Goal: Information Seeking & Learning: Learn about a topic

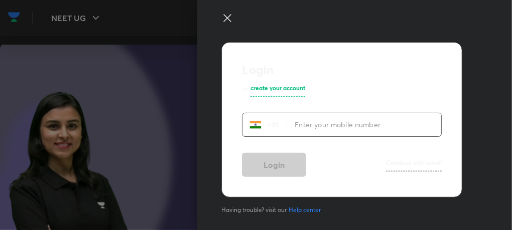
click at [228, 21] on icon at bounding box center [227, 18] width 12 height 12
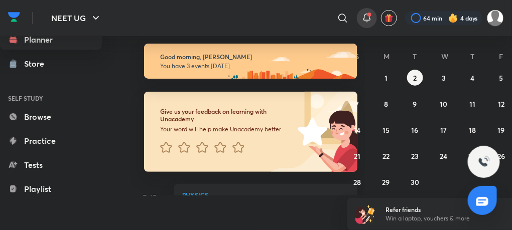
scroll to position [1, 0]
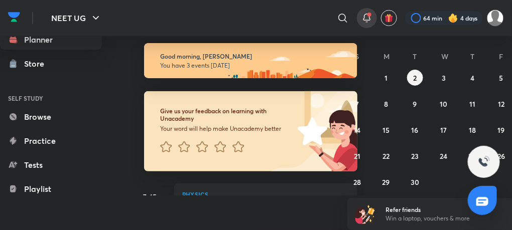
click at [360, 20] on div at bounding box center [367, 18] width 20 height 20
click at [365, 15] on icon at bounding box center [367, 18] width 12 height 12
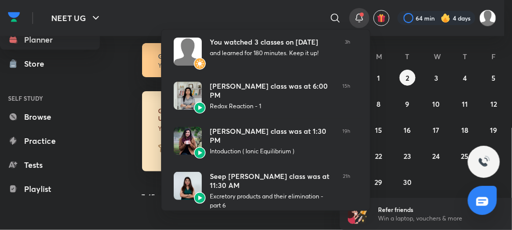
scroll to position [27, 0]
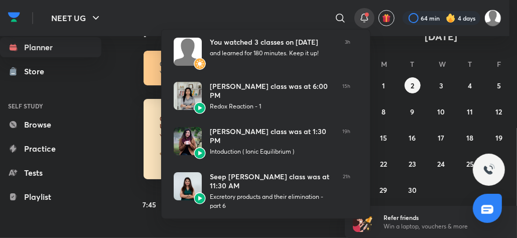
click at [130, 10] on div at bounding box center [258, 119] width 517 height 238
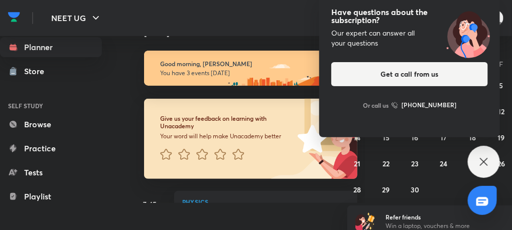
click at [473, 164] on div "Have questions about the subscription? Our expert can answer all your questions…" at bounding box center [484, 162] width 32 height 32
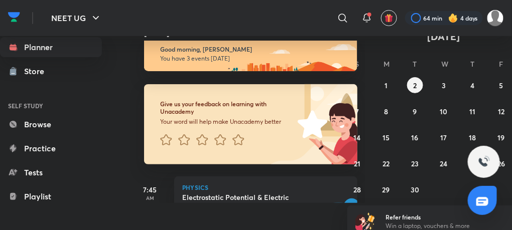
scroll to position [0, 0]
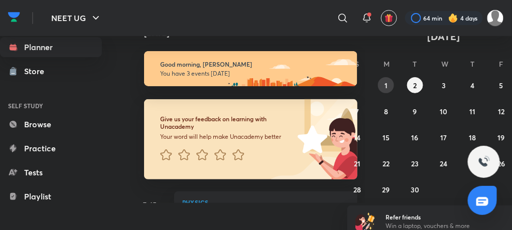
click at [383, 82] on button "1" at bounding box center [386, 85] width 16 height 16
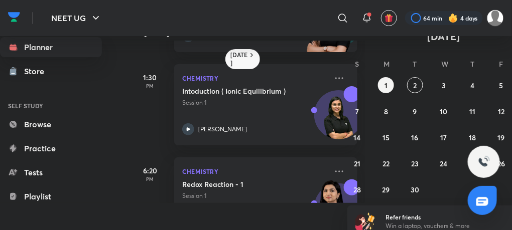
scroll to position [312, 0]
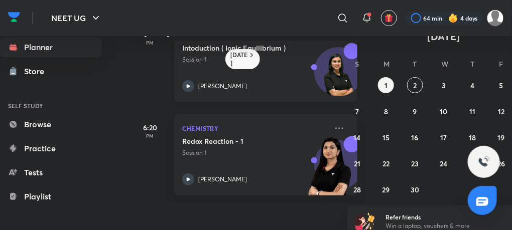
click at [183, 85] on icon at bounding box center [188, 86] width 12 height 12
